Goal: Task Accomplishment & Management: Use online tool/utility

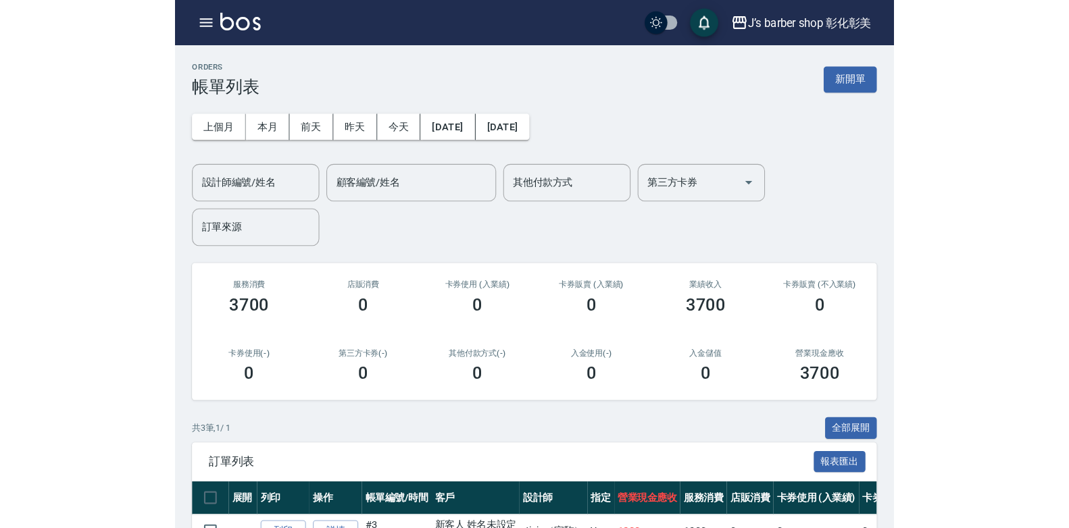
scroll to position [81, 0]
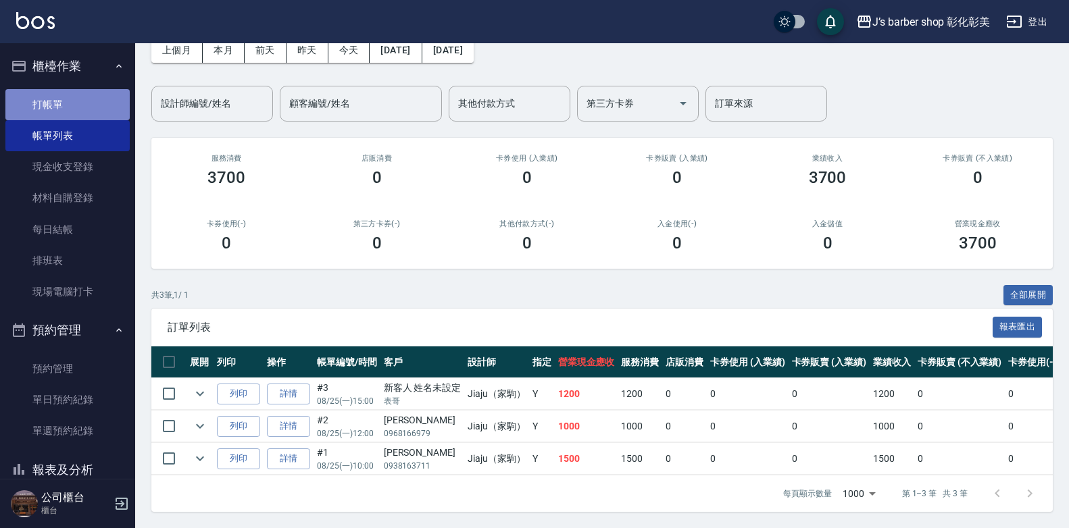
click at [111, 109] on link "打帳單" at bounding box center [67, 104] width 124 height 31
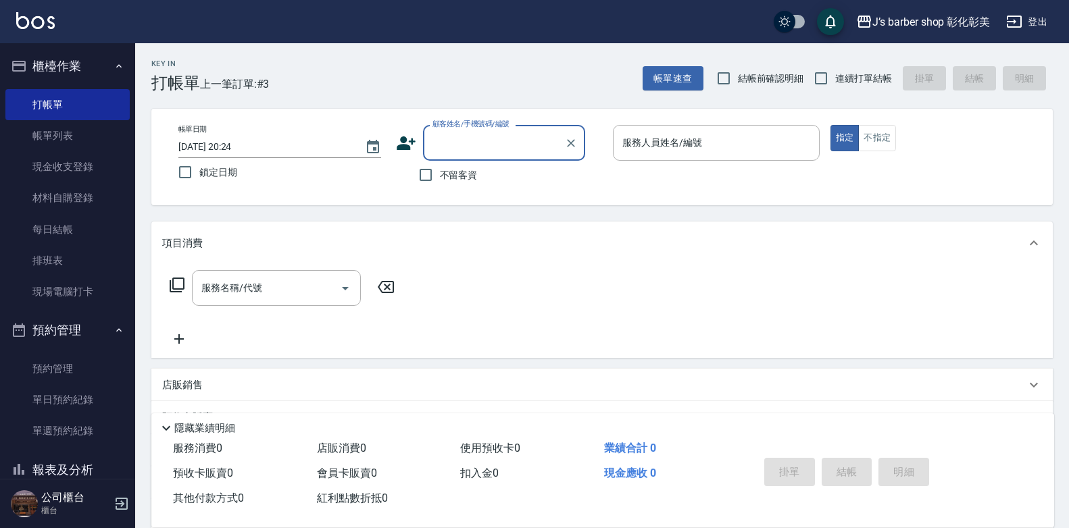
click at [234, 143] on input "[DATE] 20:24" at bounding box center [264, 147] width 173 height 22
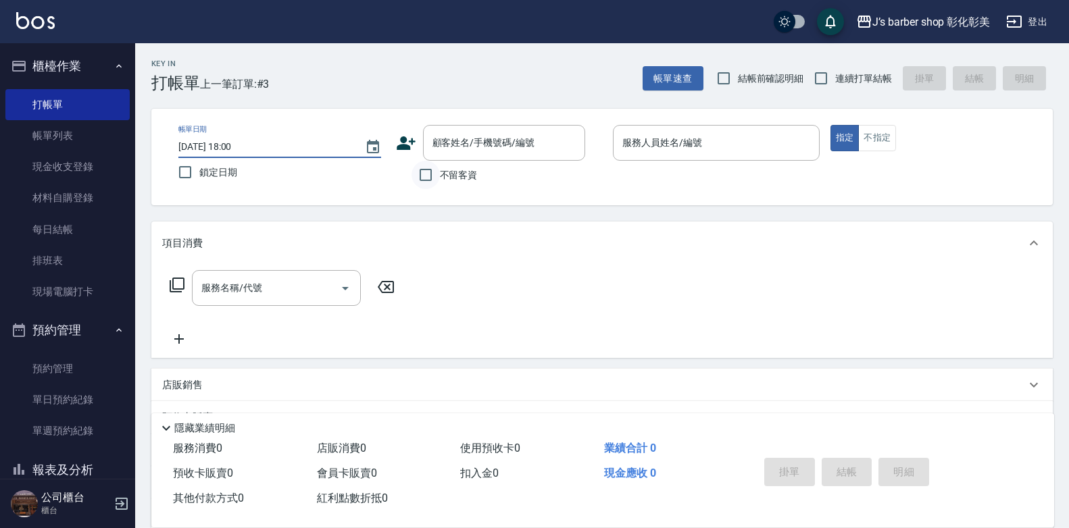
type input "[DATE] 18:00"
click at [428, 175] on input "不留客資" at bounding box center [425, 175] width 28 height 28
checkbox input "true"
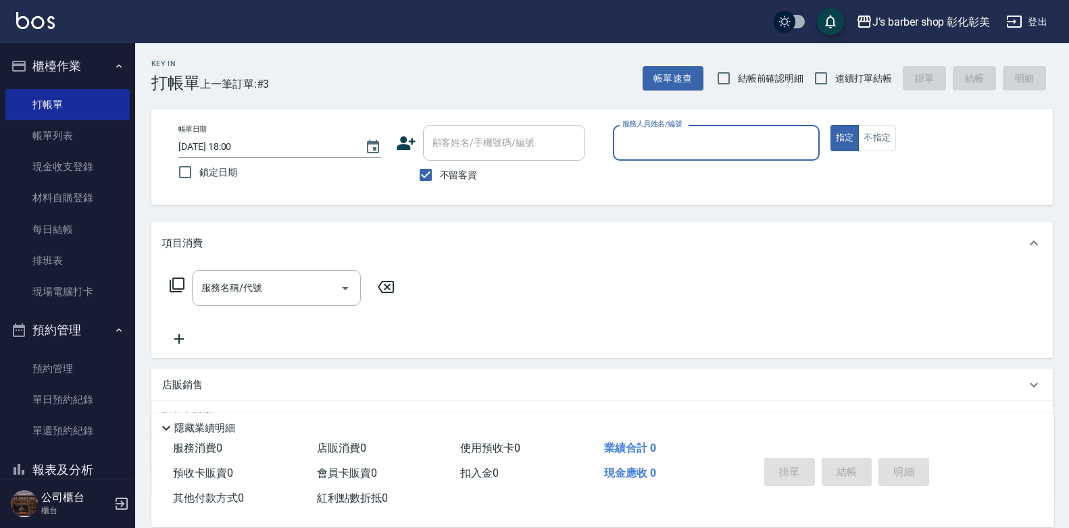
click at [686, 145] on input "服務人員姓名/編號" at bounding box center [716, 143] width 195 height 24
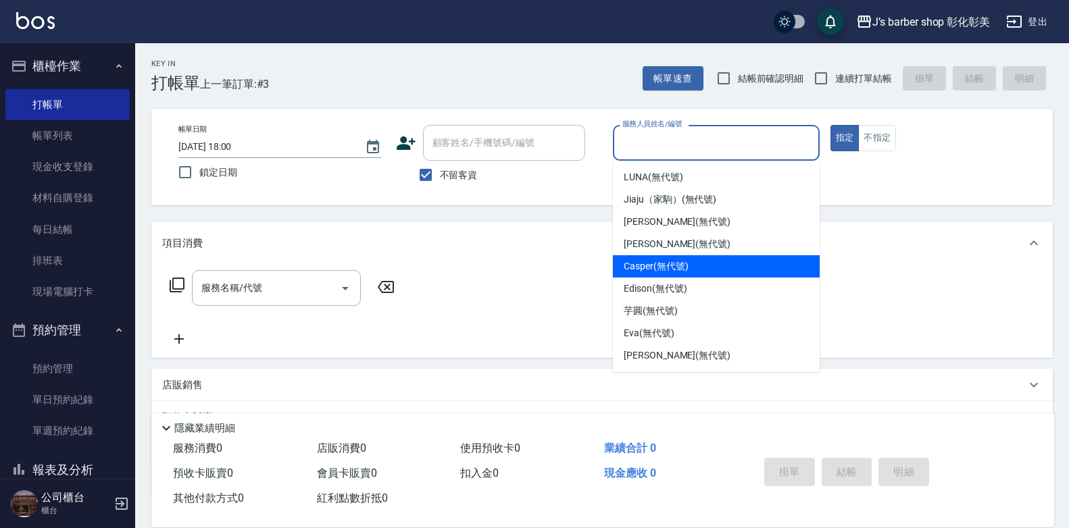
click at [676, 267] on span "Casper (無代號)" at bounding box center [656, 266] width 64 height 14
type input "Casper(無代號)"
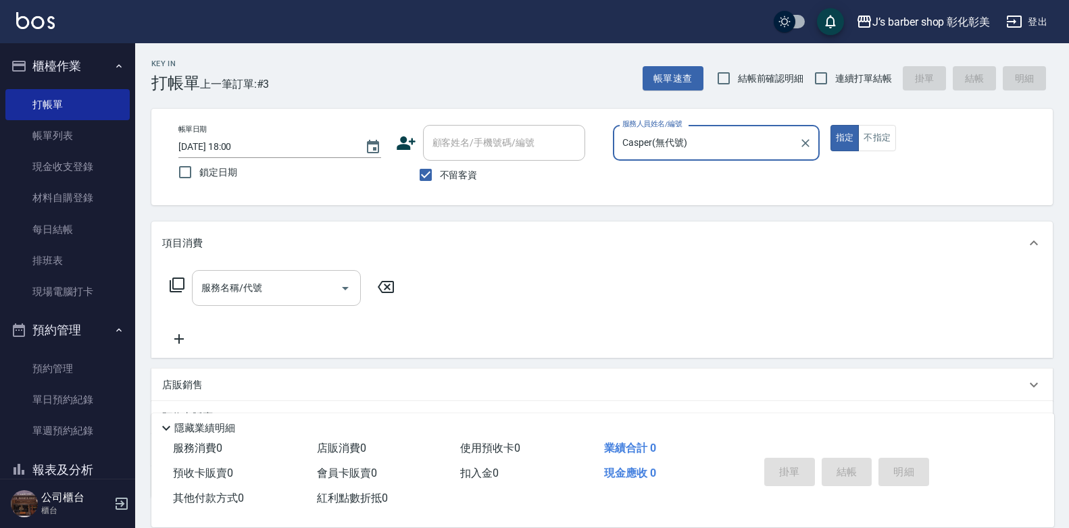
click at [295, 279] on input "服務名稱/代號" at bounding box center [266, 288] width 136 height 24
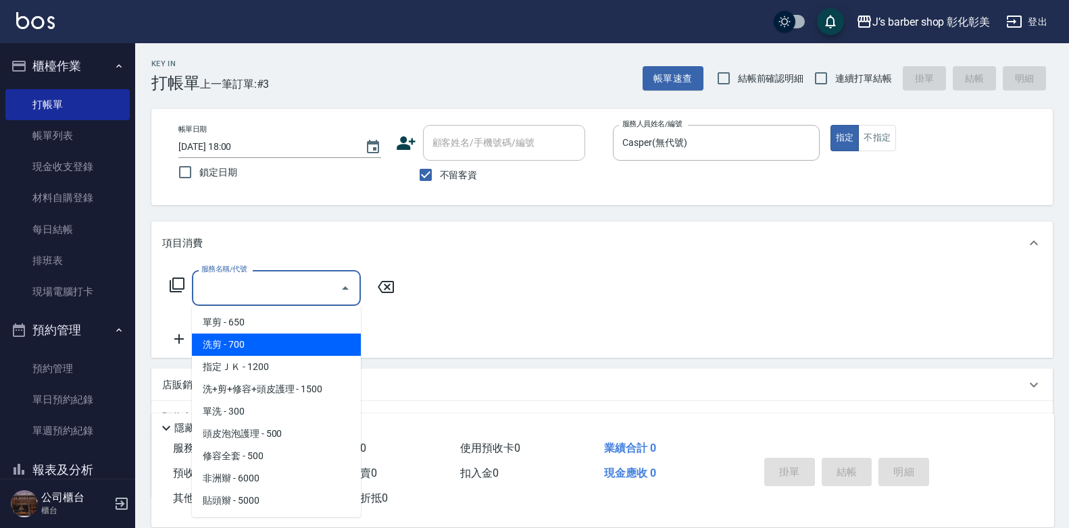
click at [297, 337] on span "洗剪 - 700" at bounding box center [276, 345] width 169 height 22
type input "洗剪(101)"
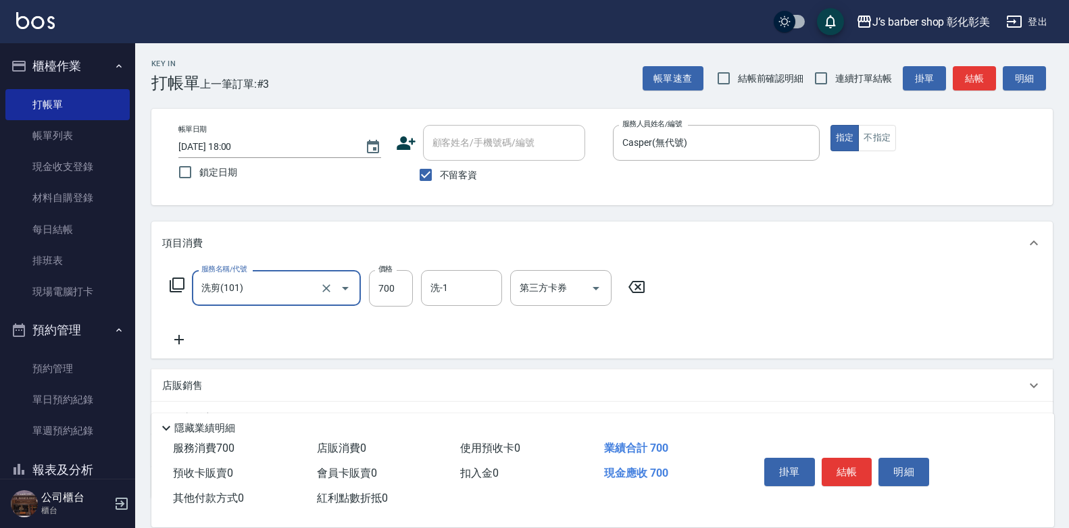
click at [180, 339] on icon at bounding box center [178, 339] width 9 height 9
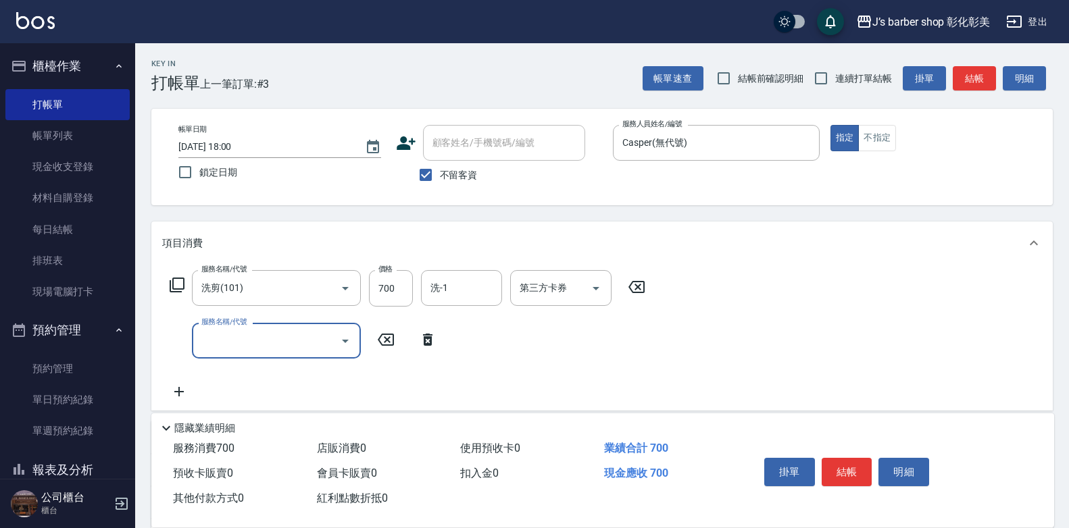
click at [274, 344] on input "服務名稱/代號" at bounding box center [266, 341] width 136 height 24
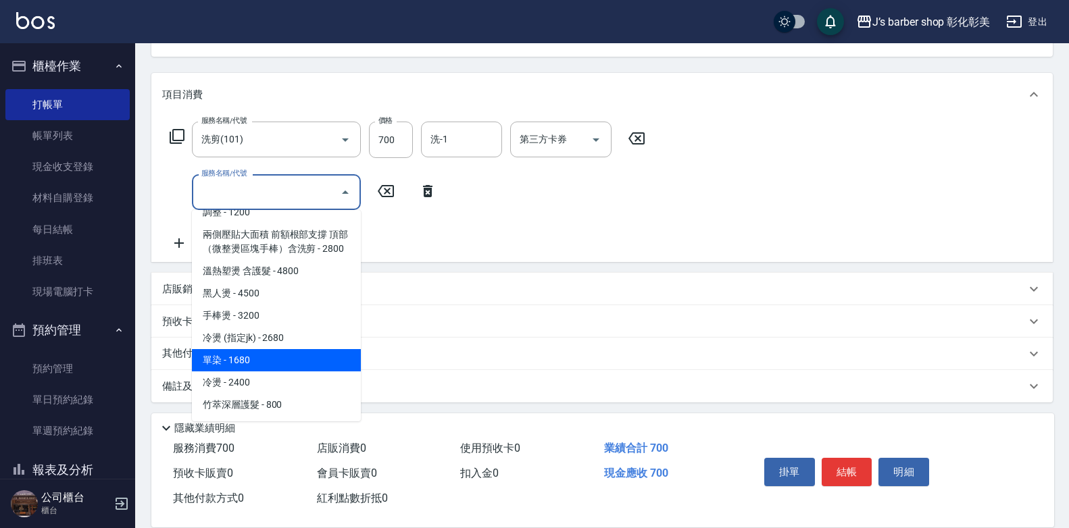
scroll to position [153, 0]
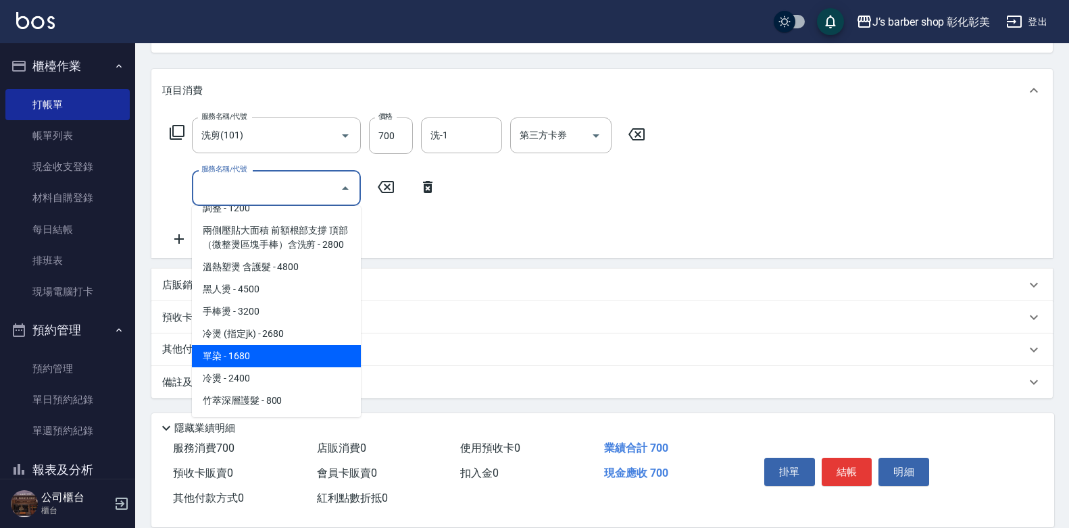
click at [284, 359] on span "單染 - 1680" at bounding box center [276, 356] width 169 height 22
type input "單染(L01)"
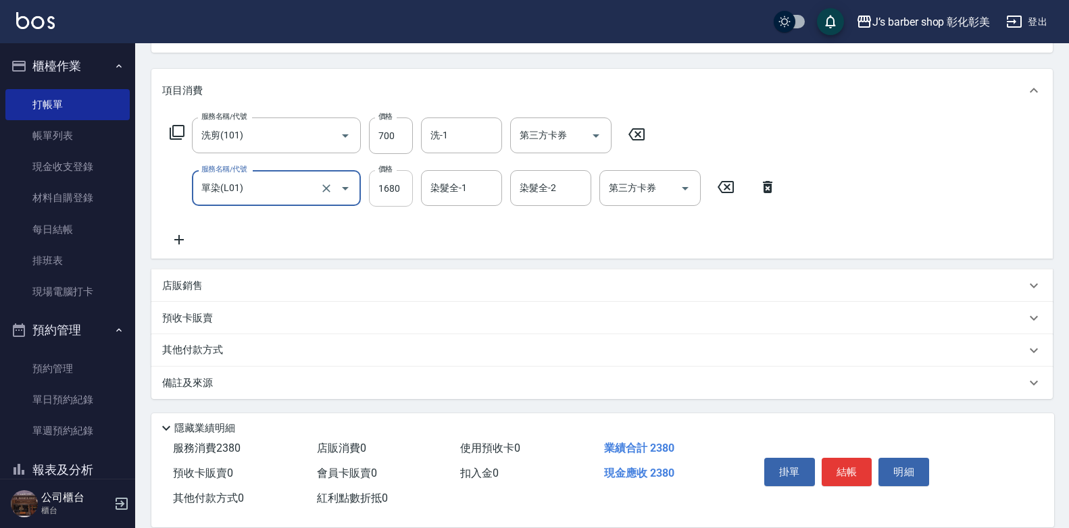
click at [385, 181] on input "1680" at bounding box center [391, 188] width 44 height 36
type input "1800"
click at [686, 465] on button "結帳" at bounding box center [847, 472] width 51 height 28
click at [686, 465] on div "掛單 結帳 明細" at bounding box center [847, 474] width 176 height 43
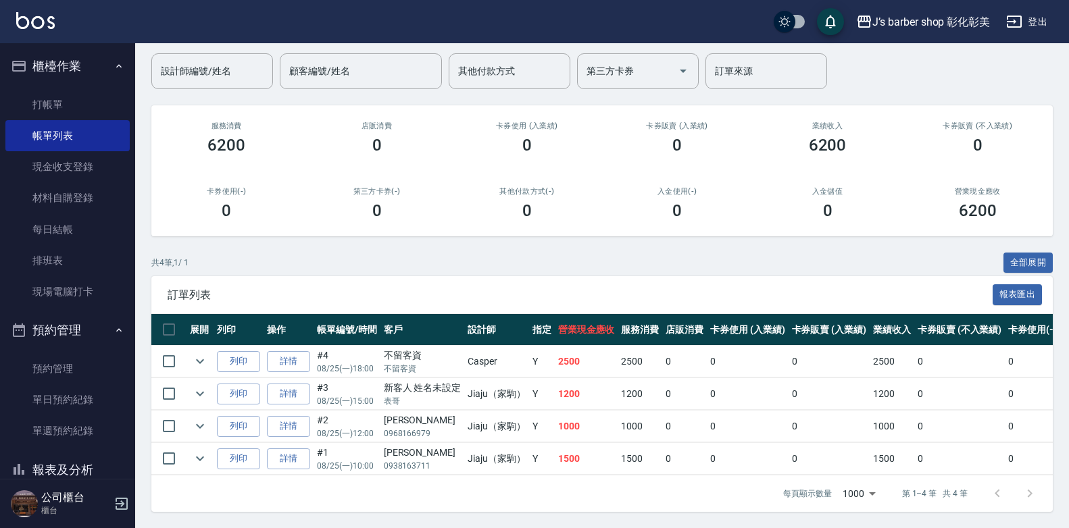
scroll to position [114, 0]
